Goal: Find specific page/section: Find specific page/section

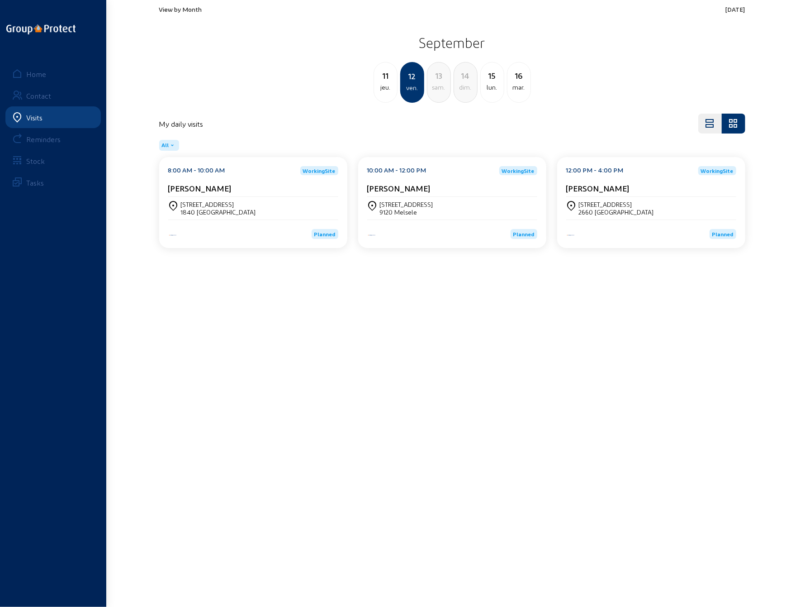
click at [179, 13] on div "View by Month [DATE] [DATE] jeu. 12 ven. 13 [PERSON_NAME]. 14 dim. 15 lun. [DAT…" at bounding box center [452, 53] width 586 height 97
click at [181, 9] on span "View by Month" at bounding box center [180, 9] width 43 height 8
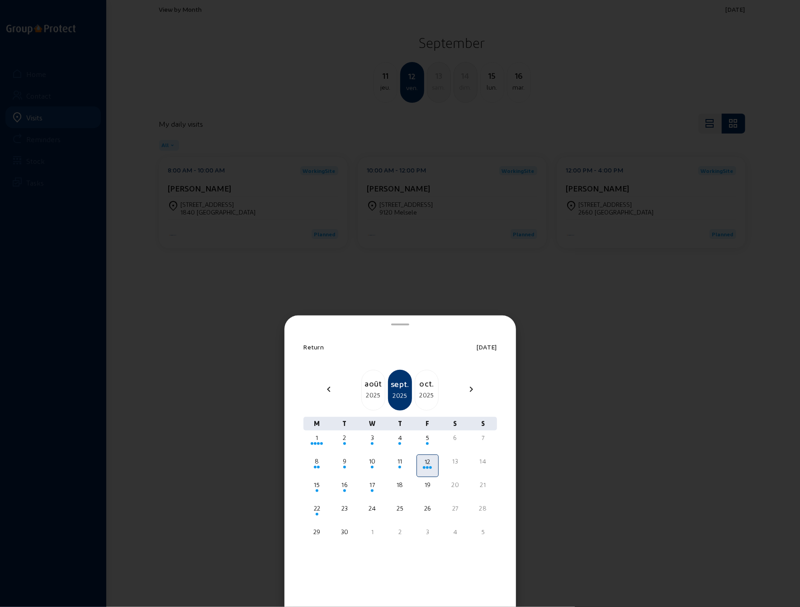
click at [397, 387] on div "sept." at bounding box center [400, 383] width 22 height 13
click at [591, 327] on div at bounding box center [400, 303] width 800 height 607
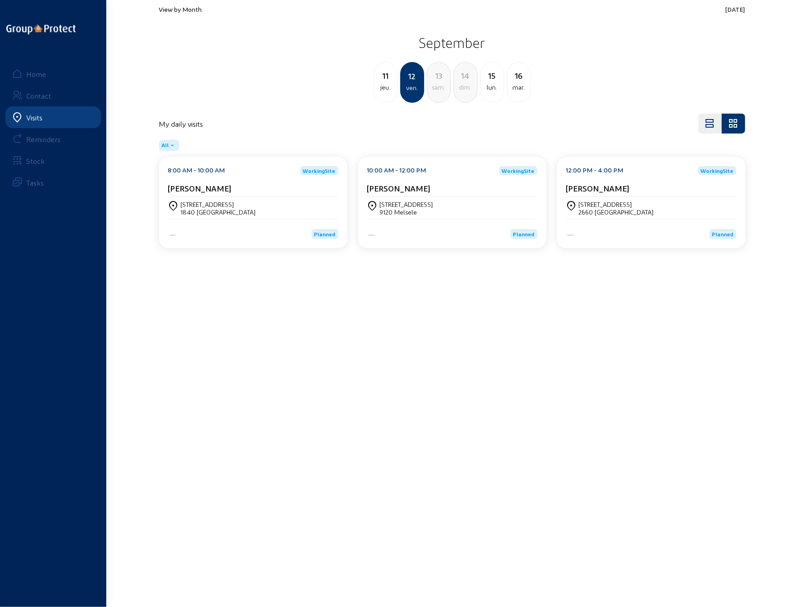
click at [186, 9] on span "View by Month" at bounding box center [180, 9] width 43 height 8
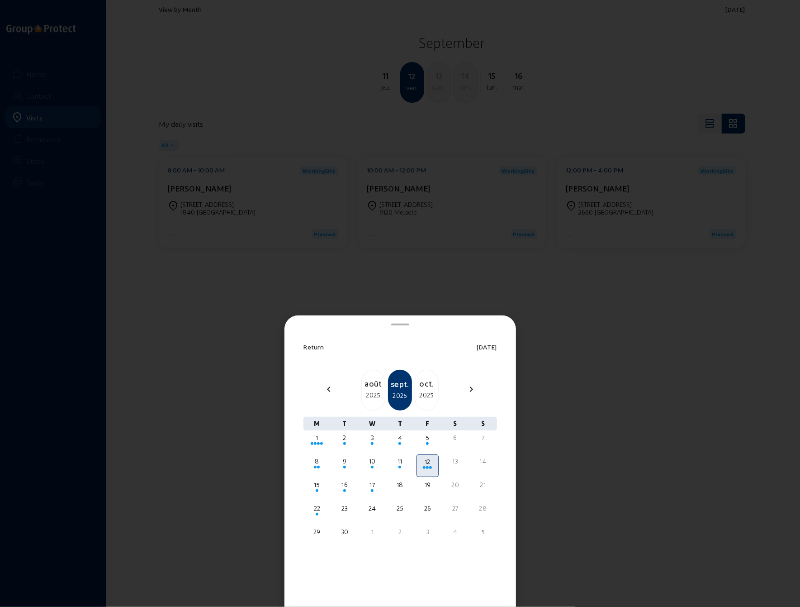
click at [372, 388] on div "août" at bounding box center [373, 383] width 23 height 13
click at [399, 511] on div "21" at bounding box center [400, 507] width 20 height 9
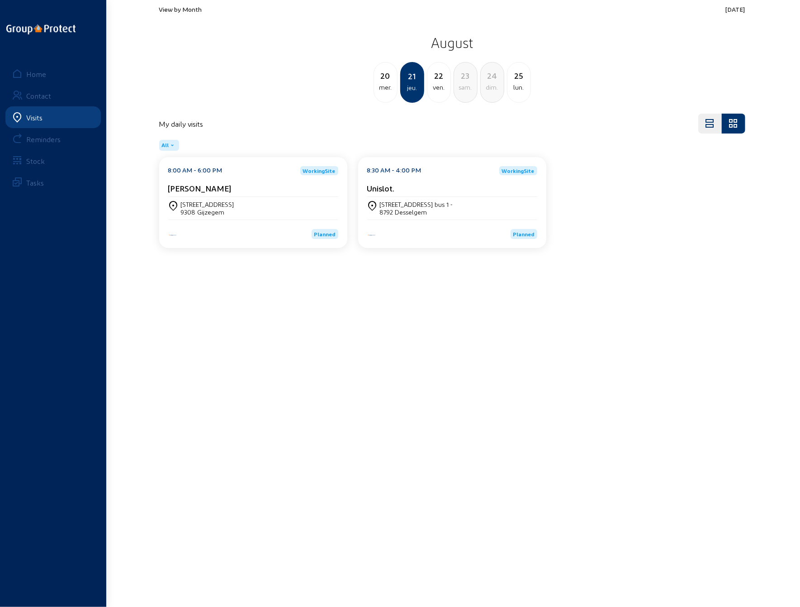
click at [211, 199] on div "[STREET_ADDRESS]" at bounding box center [253, 208] width 170 height 23
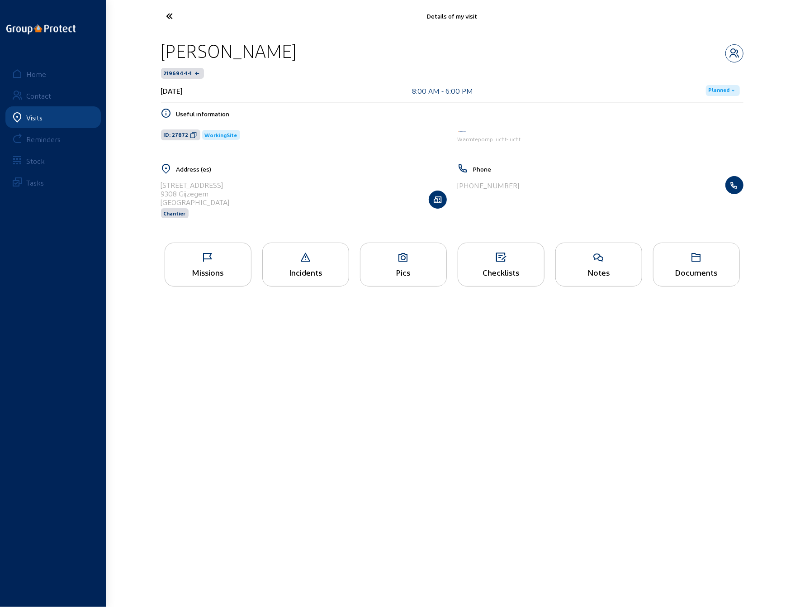
click at [408, 262] on div "Pics" at bounding box center [403, 264] width 87 height 44
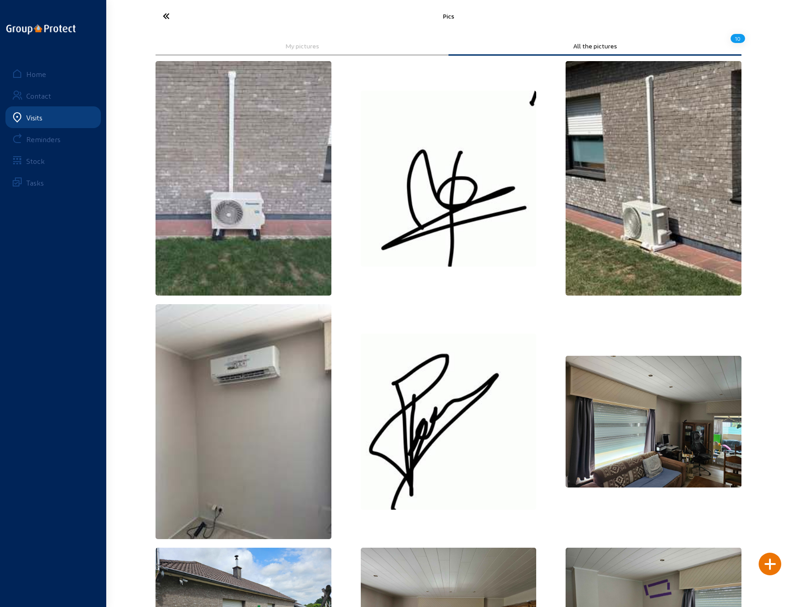
click at [167, 17] on icon at bounding box center [199, 16] width 83 height 16
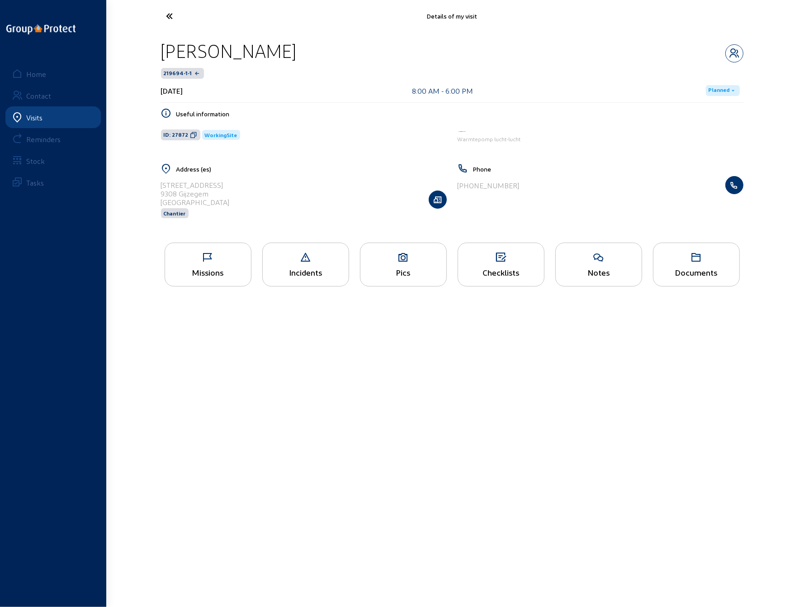
click at [405, 265] on div "Pics" at bounding box center [403, 264] width 87 height 44
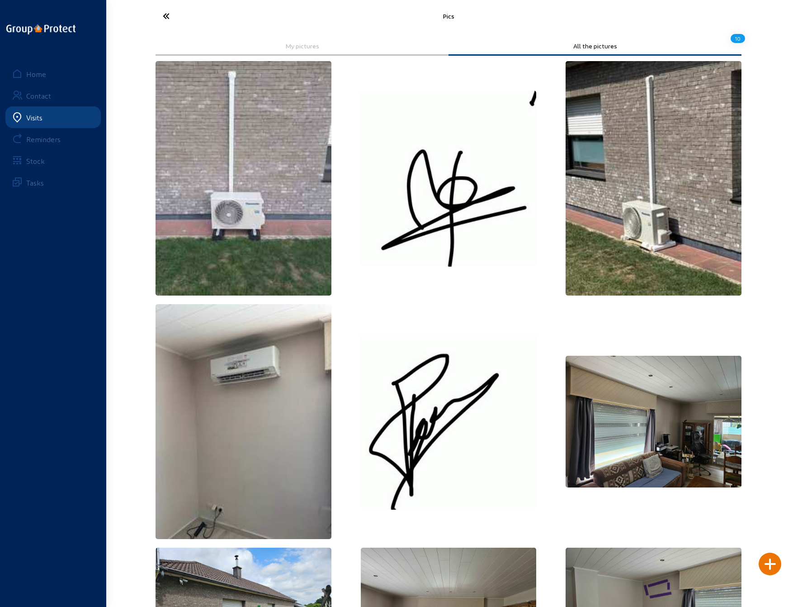
click at [163, 17] on icon at bounding box center [199, 16] width 83 height 16
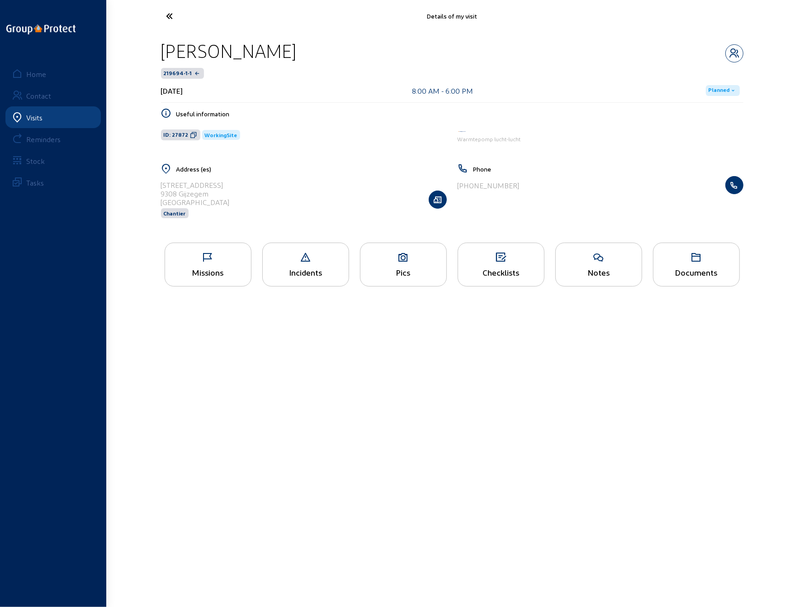
click at [508, 267] on div "Checklists" at bounding box center [501, 271] width 86 height 9
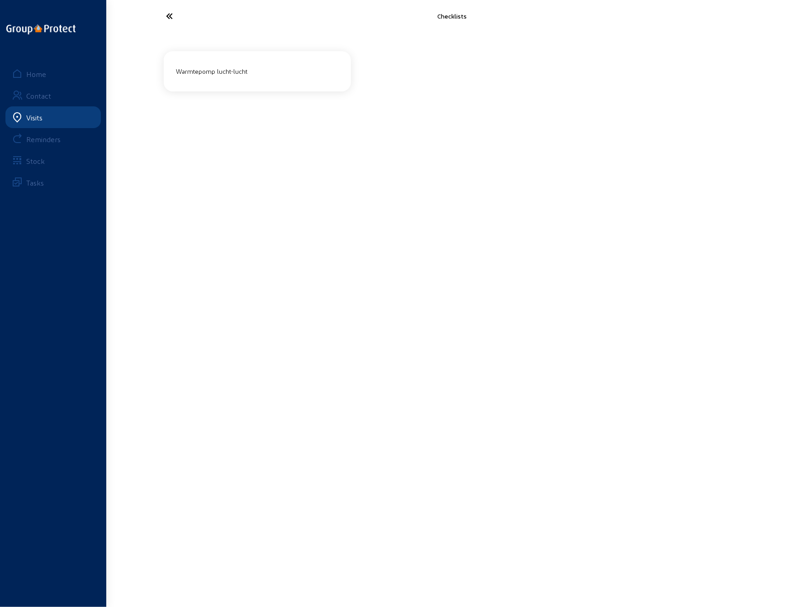
click at [209, 72] on div "Warmtepomp lucht-lucht" at bounding box center [258, 71] width 170 height 15
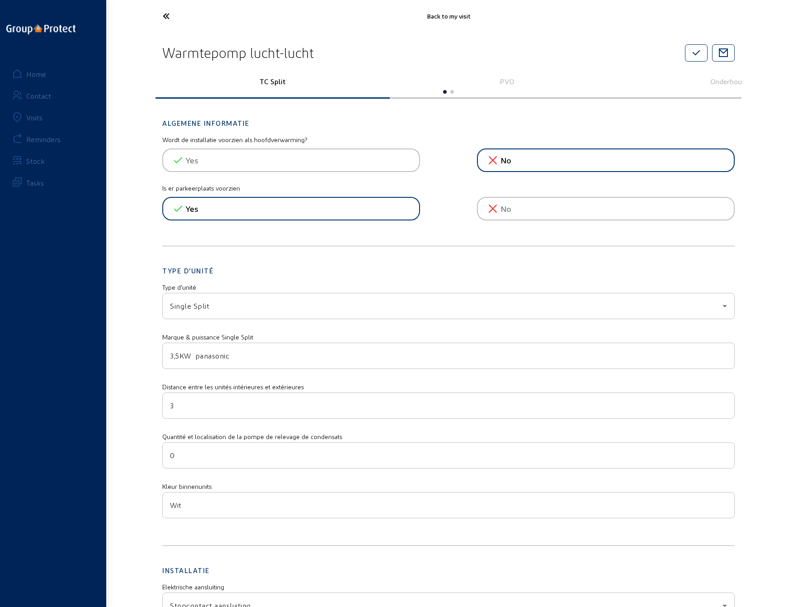
click at [511, 83] on p "PVO" at bounding box center [507, 81] width 222 height 9
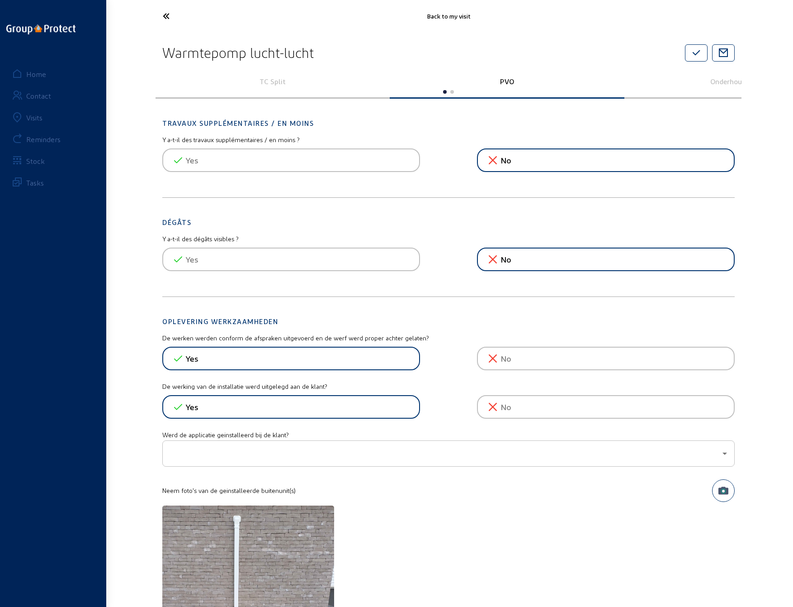
click at [166, 18] on icon at bounding box center [199, 16] width 83 height 16
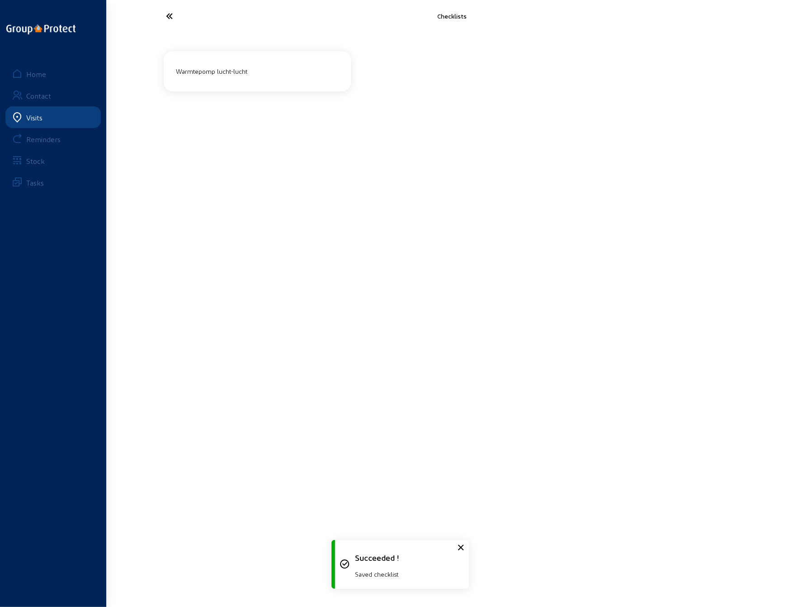
click at [166, 18] on icon at bounding box center [203, 16] width 83 height 16
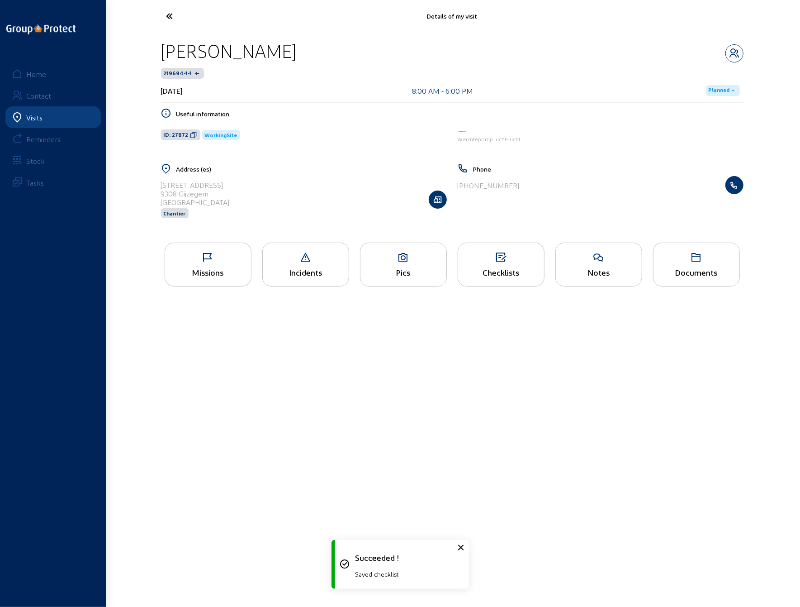
click at [594, 262] on div "Notes" at bounding box center [598, 264] width 87 height 44
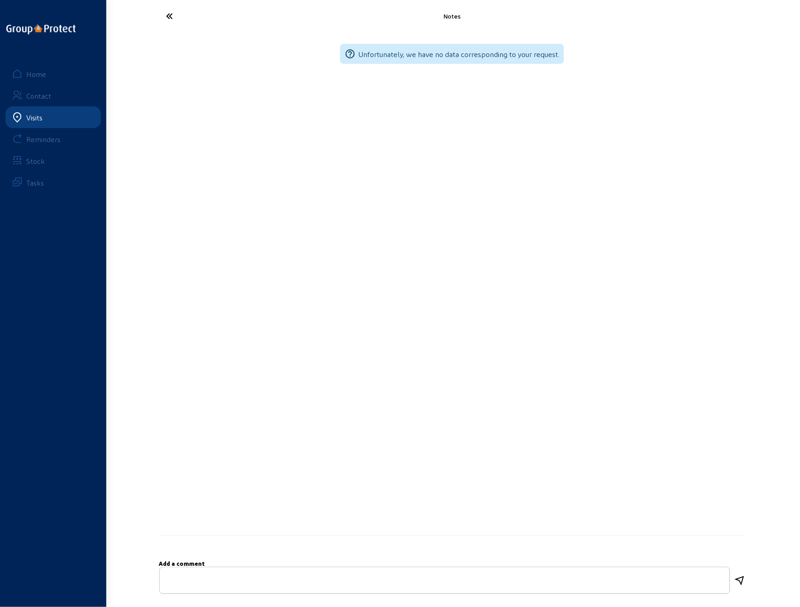
click at [166, 21] on icon at bounding box center [203, 16] width 83 height 16
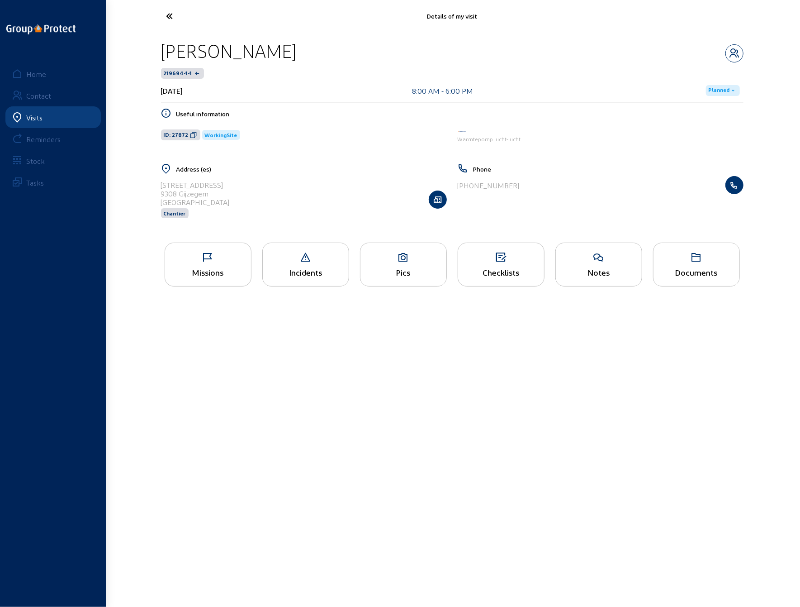
click at [210, 269] on div "Missions" at bounding box center [208, 271] width 86 height 9
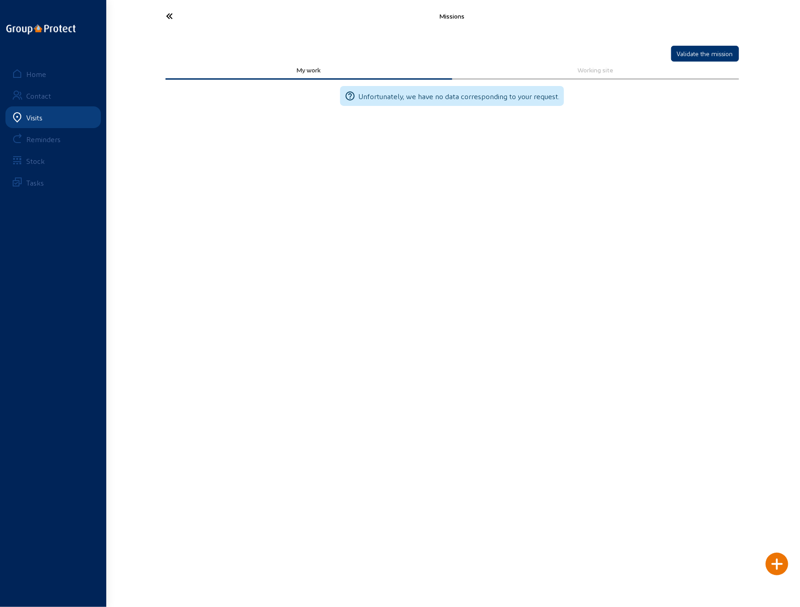
click at [166, 14] on icon at bounding box center [203, 16] width 83 height 16
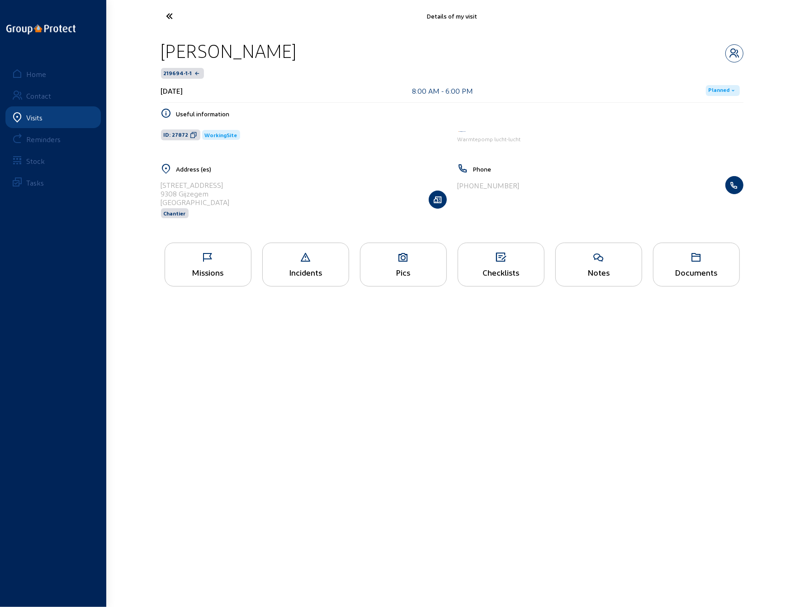
click at [281, 76] on div "219694-1-1" at bounding box center [452, 73] width 583 height 11
click at [311, 262] on div "Incidents" at bounding box center [305, 264] width 87 height 44
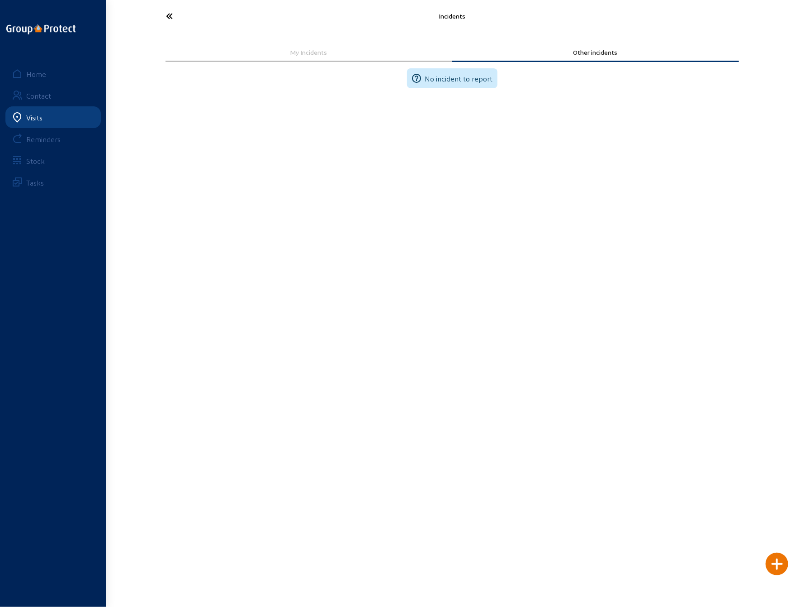
click at [167, 18] on icon at bounding box center [203, 16] width 83 height 16
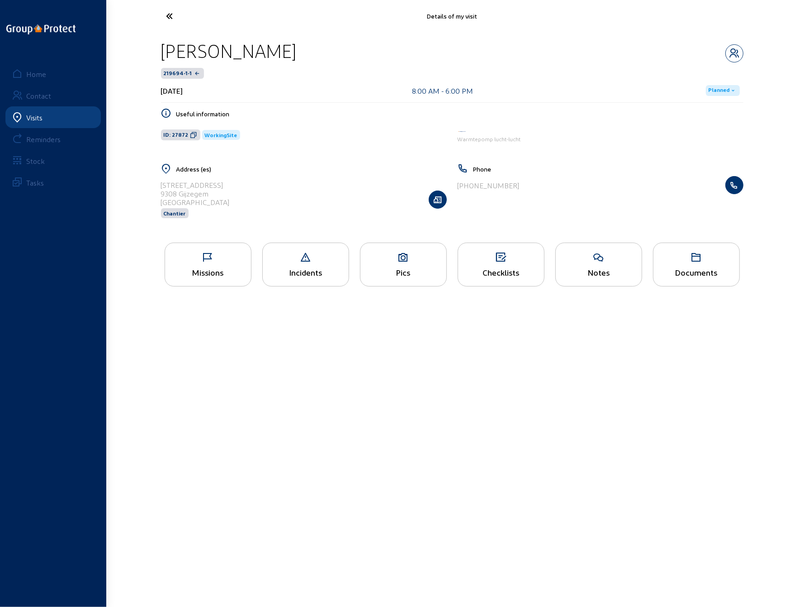
click at [401, 261] on icon at bounding box center [403, 257] width 86 height 11
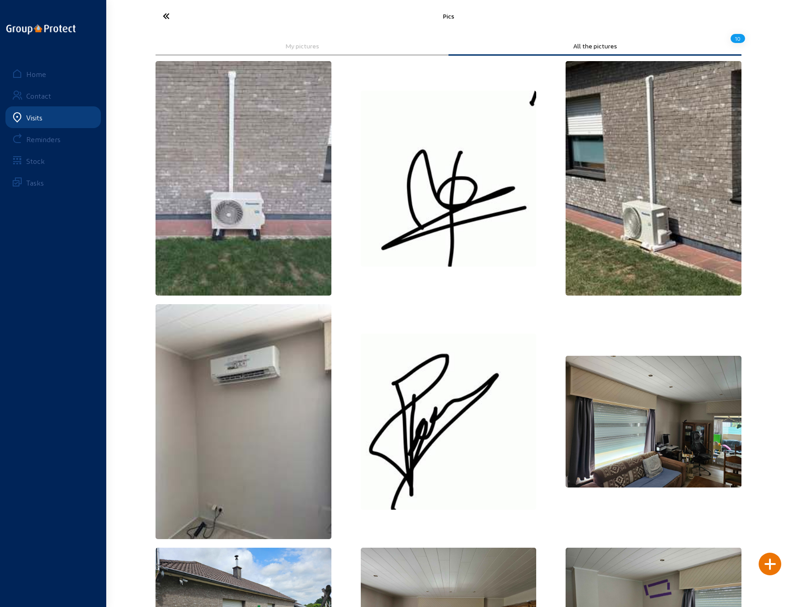
click at [242, 157] on img at bounding box center [244, 178] width 176 height 234
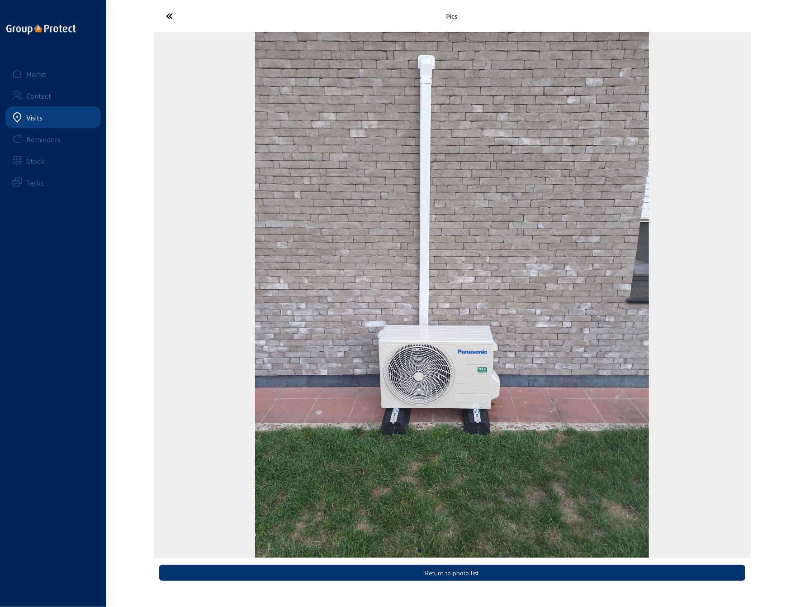
click at [173, 15] on icon at bounding box center [203, 16] width 83 height 16
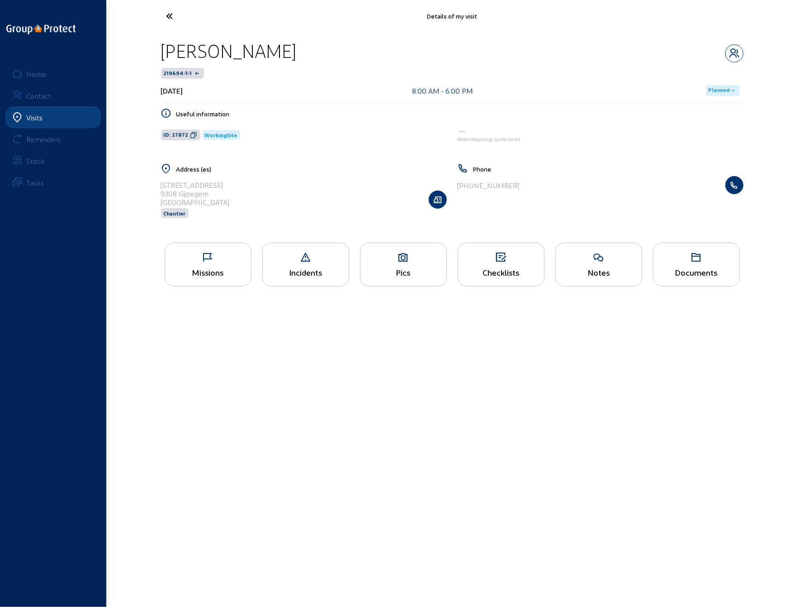
click at [397, 259] on icon at bounding box center [403, 257] width 86 height 11
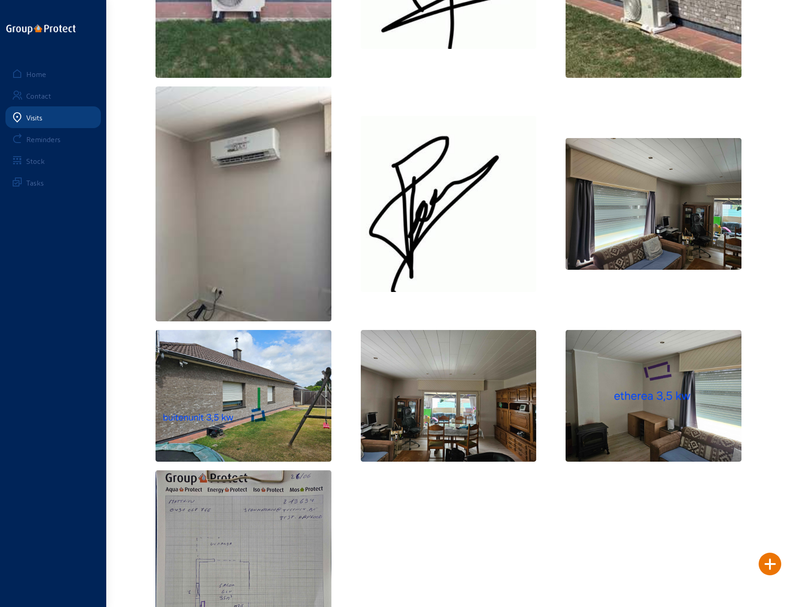
scroll to position [226, 0]
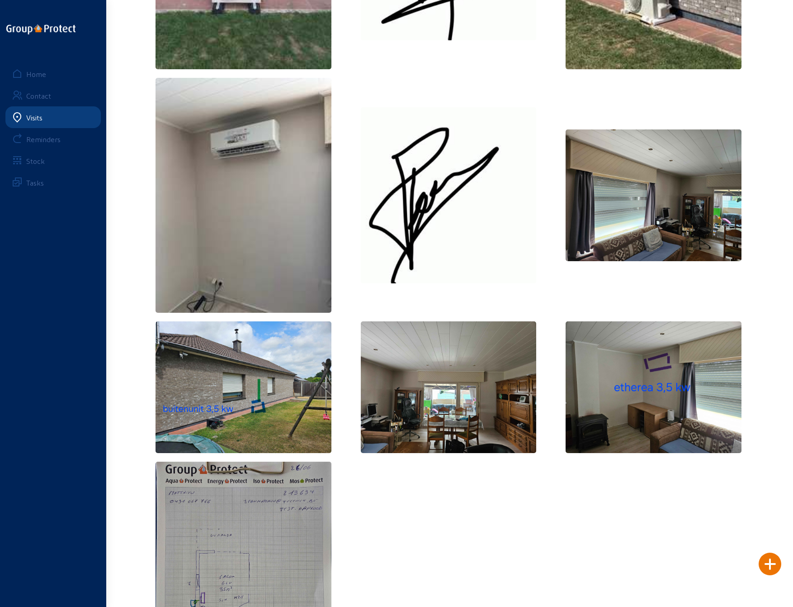
click at [253, 399] on img at bounding box center [244, 387] width 176 height 132
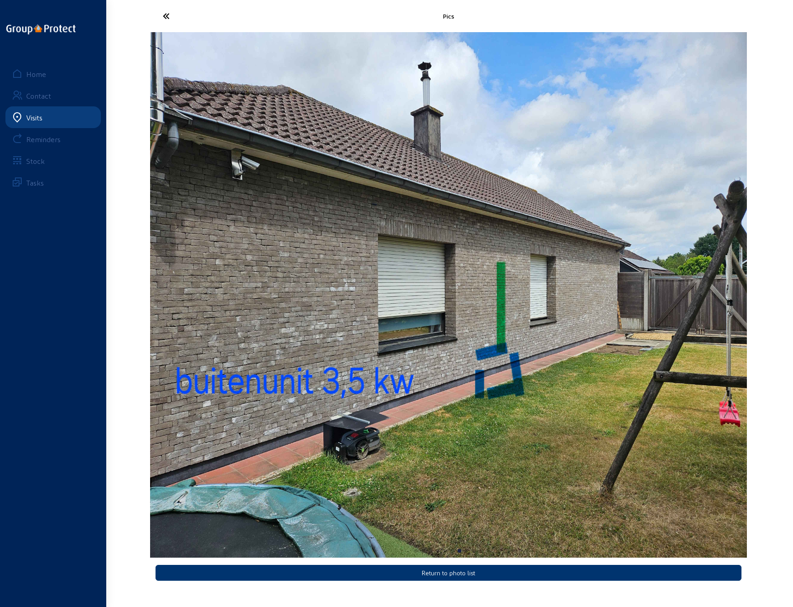
scroll to position [0, 0]
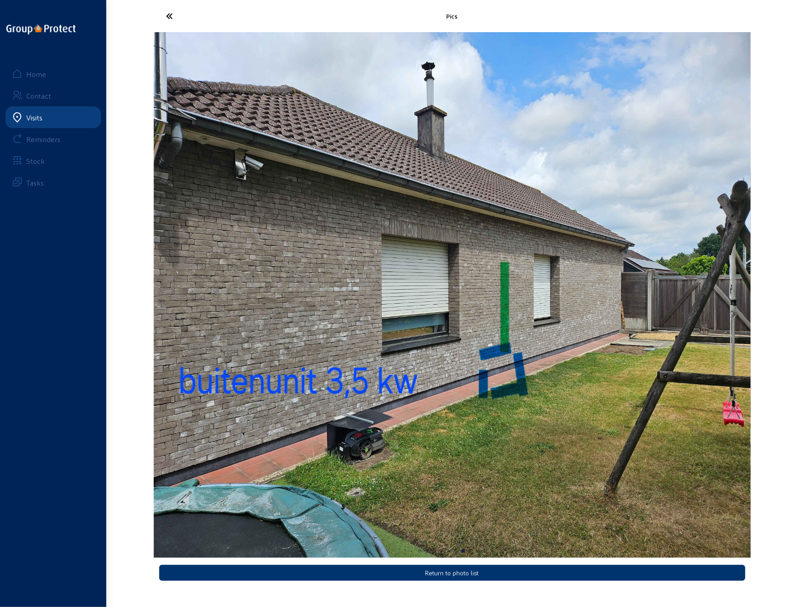
click at [168, 12] on icon at bounding box center [203, 16] width 83 height 16
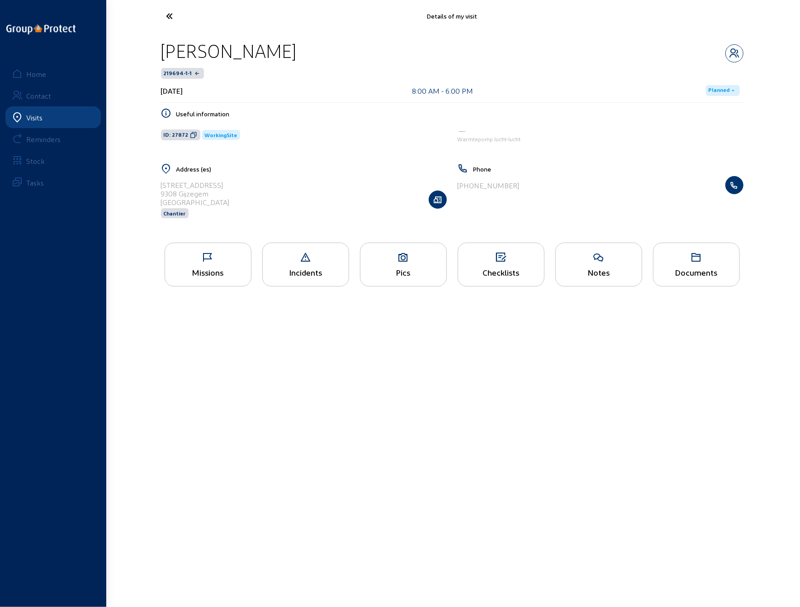
drag, startPoint x: 161, startPoint y: 52, endPoint x: 285, endPoint y: 54, distance: 123.9
click at [285, 54] on div "[PERSON_NAME]" at bounding box center [452, 50] width 583 height 23
copy div "[PERSON_NAME]"
click at [403, 260] on icon at bounding box center [403, 257] width 86 height 11
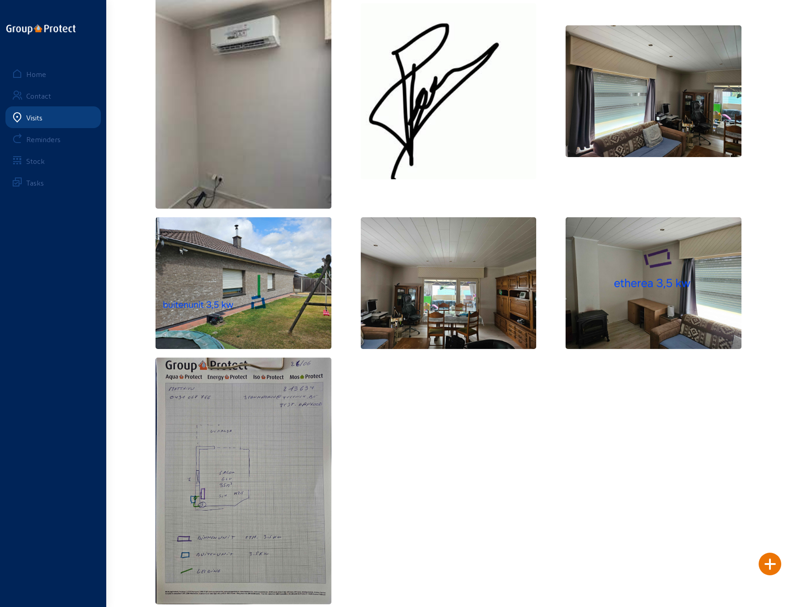
scroll to position [339, 0]
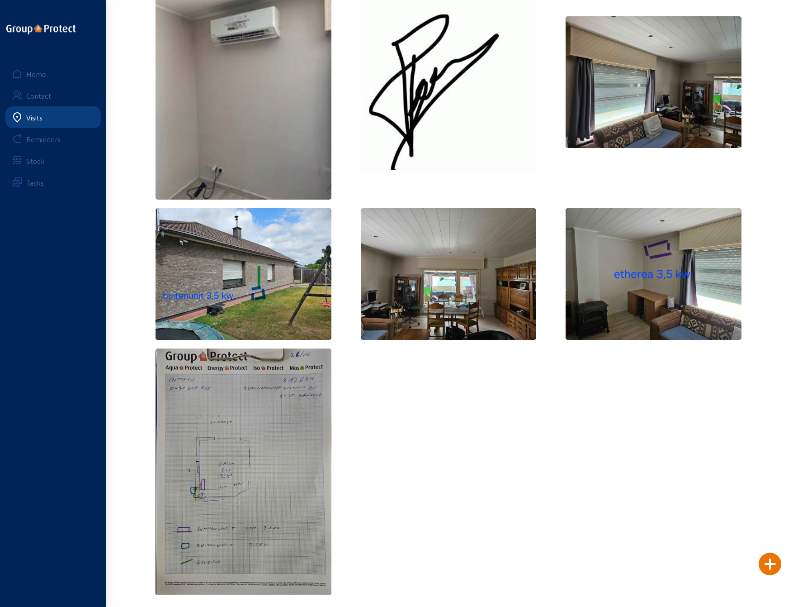
click at [229, 415] on img at bounding box center [244, 471] width 176 height 246
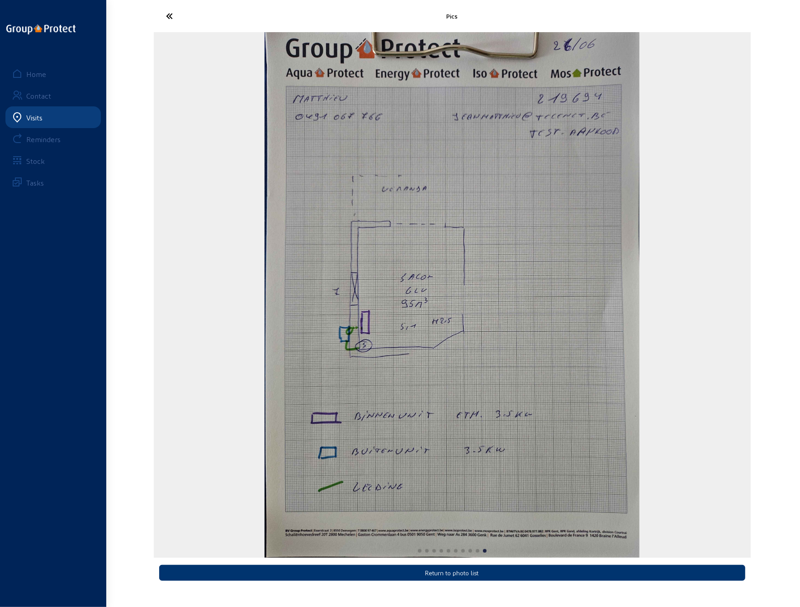
click at [195, 205] on div "10 / 10" at bounding box center [452, 294] width 597 height 525
click at [170, 12] on icon at bounding box center [203, 16] width 83 height 16
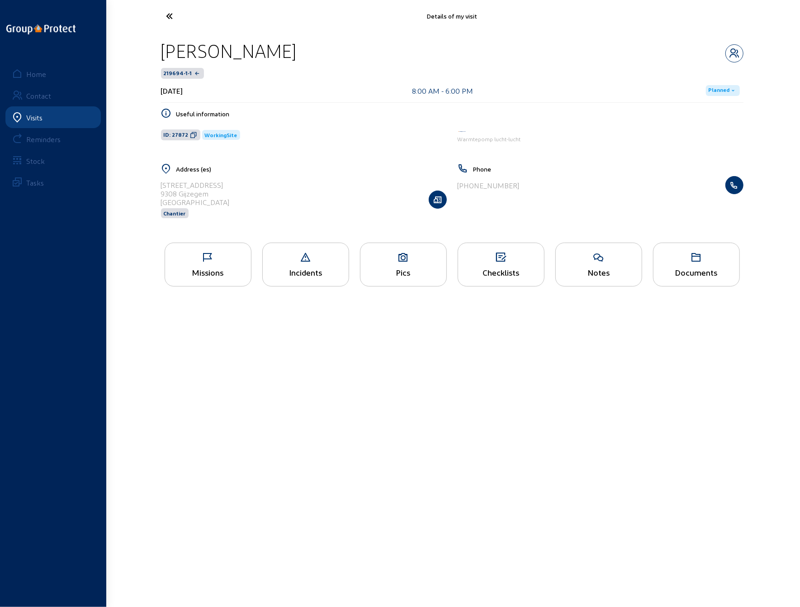
click at [413, 256] on icon at bounding box center [403, 257] width 86 height 11
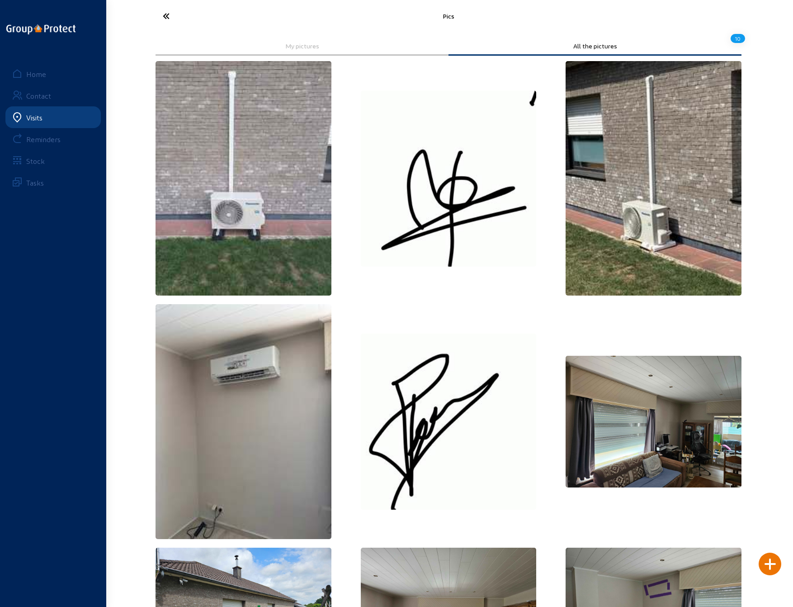
click at [166, 17] on icon at bounding box center [199, 16] width 83 height 16
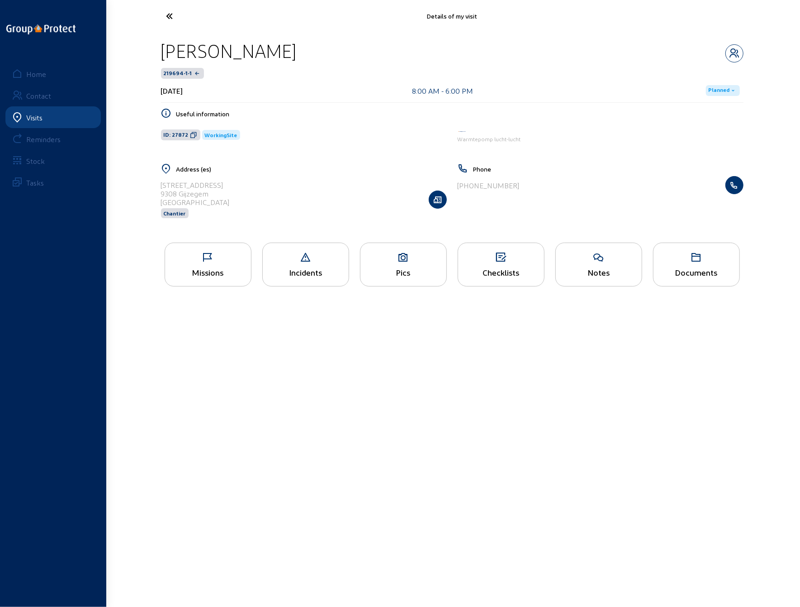
click at [167, 15] on icon at bounding box center [203, 16] width 83 height 16
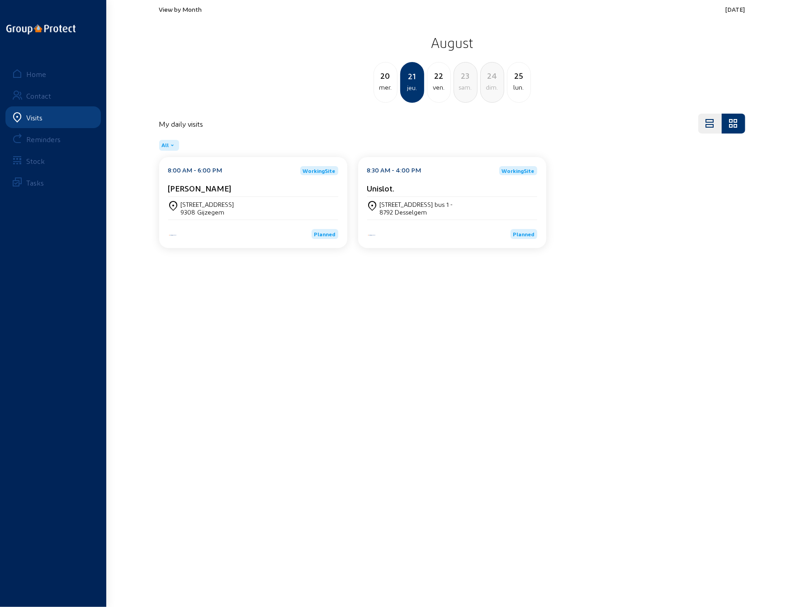
click at [438, 82] on div "ven." at bounding box center [438, 87] width 23 height 11
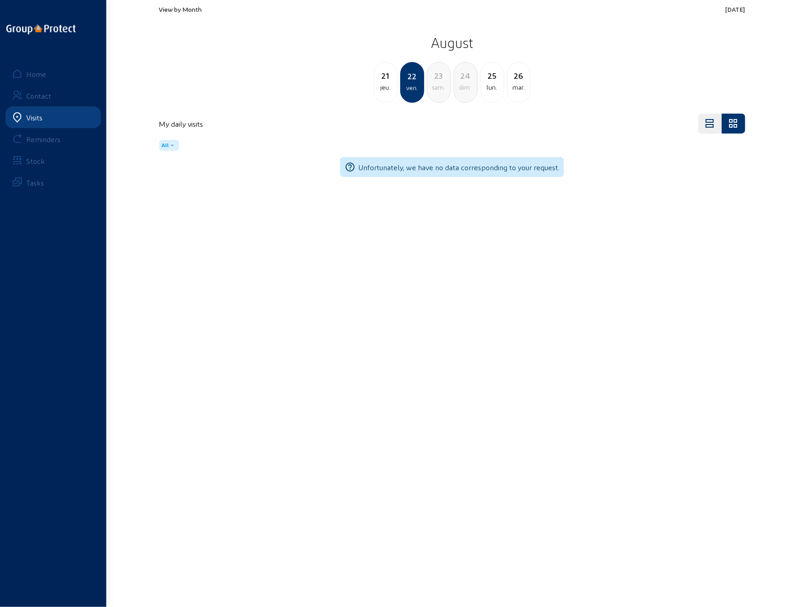
click at [385, 83] on div "jeu." at bounding box center [385, 87] width 23 height 11
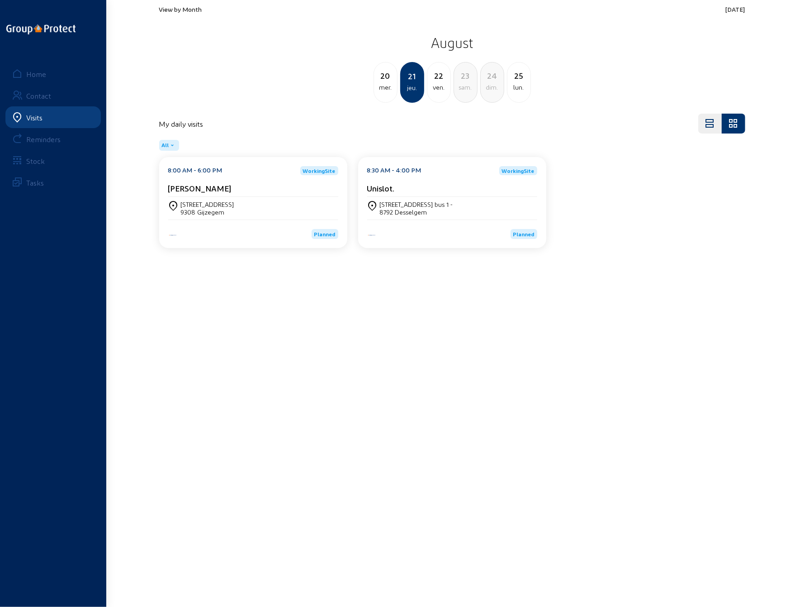
click at [384, 82] on div "20 mer." at bounding box center [385, 81] width 23 height 24
click at [223, 207] on div "[STREET_ADDRESS]" at bounding box center [207, 204] width 53 height 8
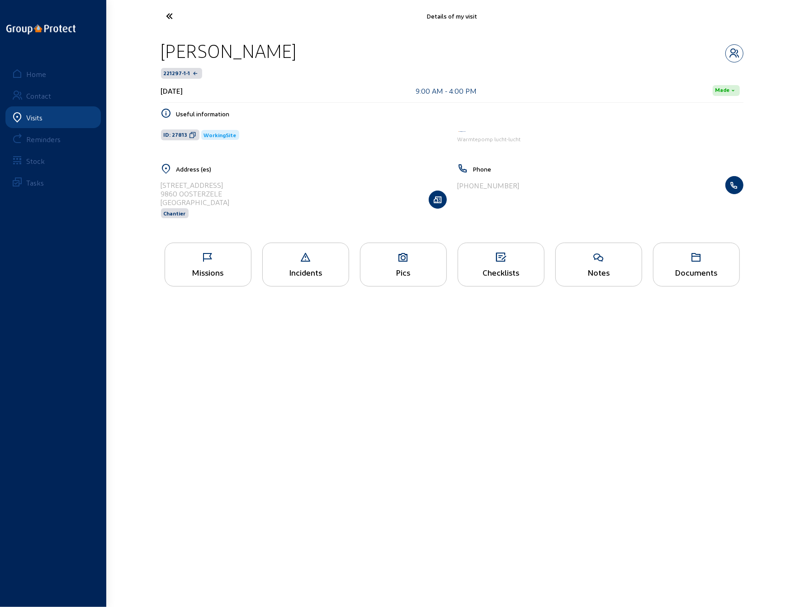
click at [213, 259] on icon at bounding box center [208, 257] width 86 height 11
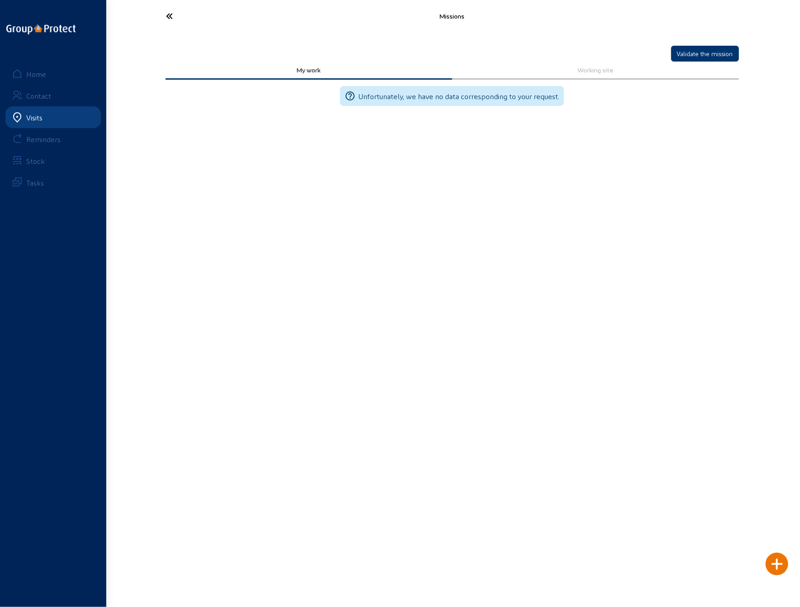
click at [169, 16] on icon at bounding box center [203, 16] width 83 height 16
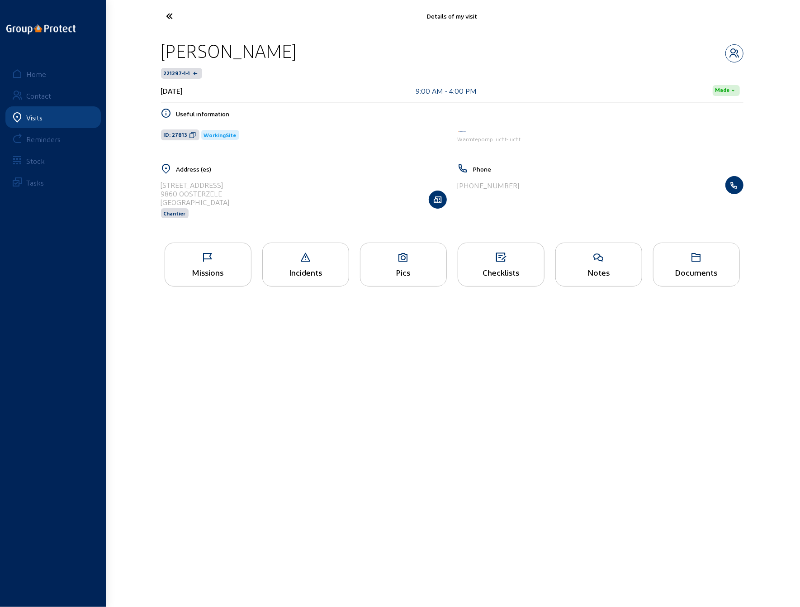
click at [400, 263] on div "Pics" at bounding box center [403, 264] width 87 height 44
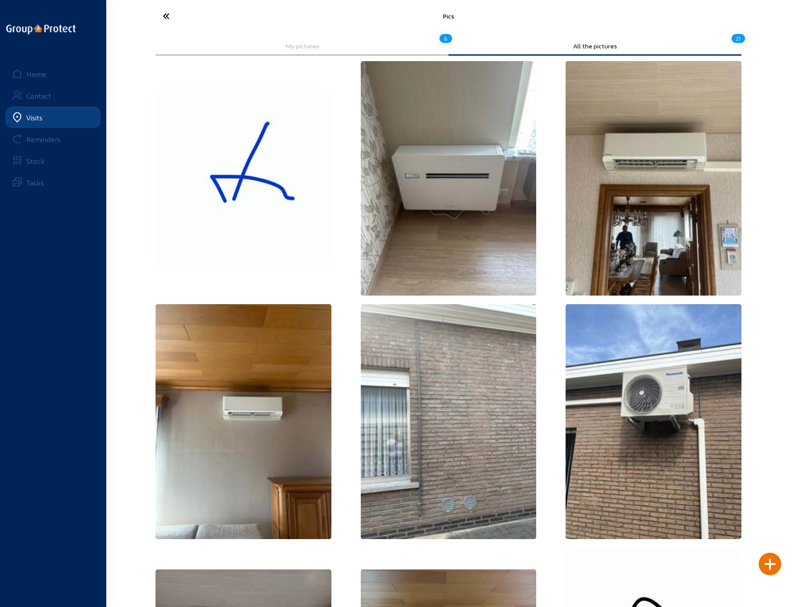
click at [168, 17] on icon at bounding box center [199, 16] width 83 height 16
